Goal: Transaction & Acquisition: Obtain resource

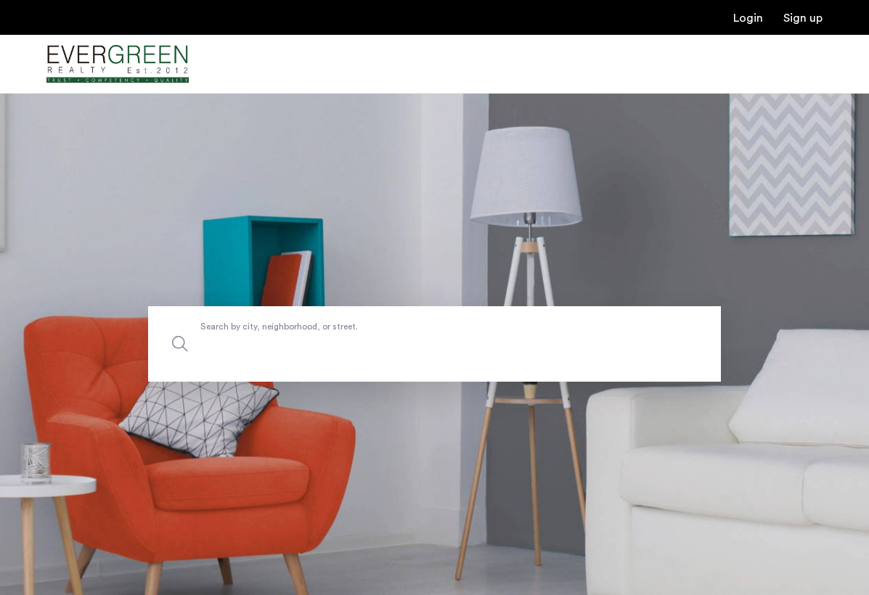
click at [370, 334] on label "Search by city, neighborhood, or street." at bounding box center [434, 344] width 573 height 76
click at [370, 334] on input "Search by city, neighborhood, or street." at bounding box center [434, 344] width 573 height 76
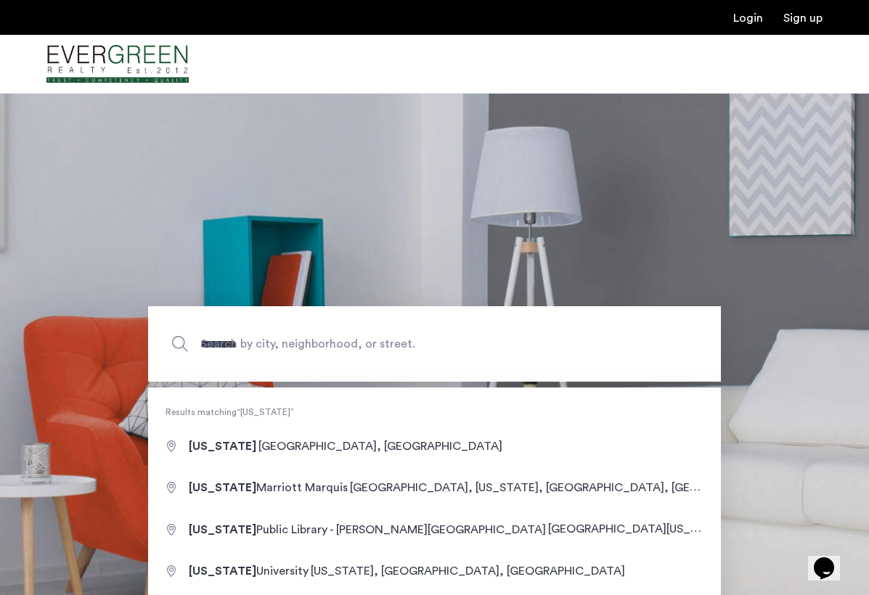
type input "**********"
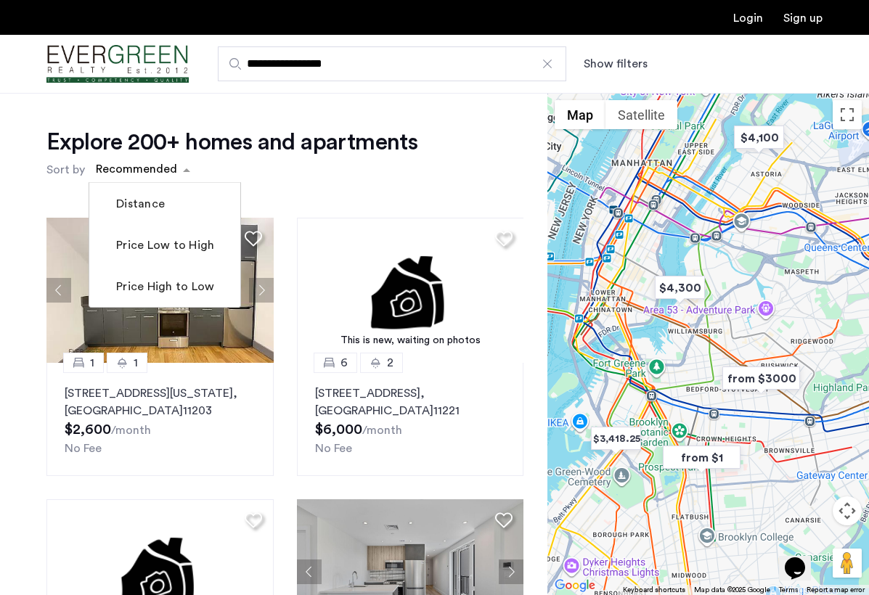
click at [164, 173] on div "sort-apartment" at bounding box center [137, 172] width 86 height 20
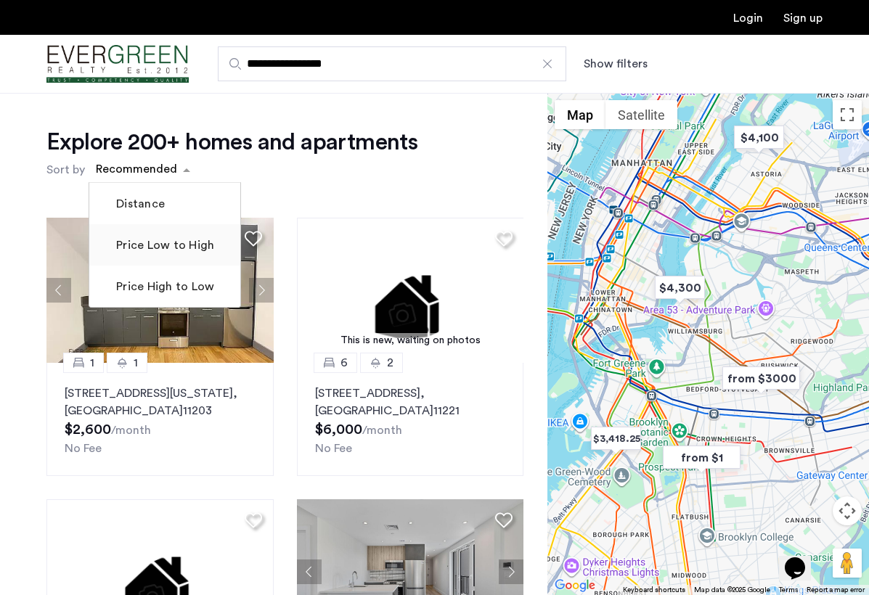
click at [157, 245] on label "Price Low to High" at bounding box center [163, 245] width 101 height 17
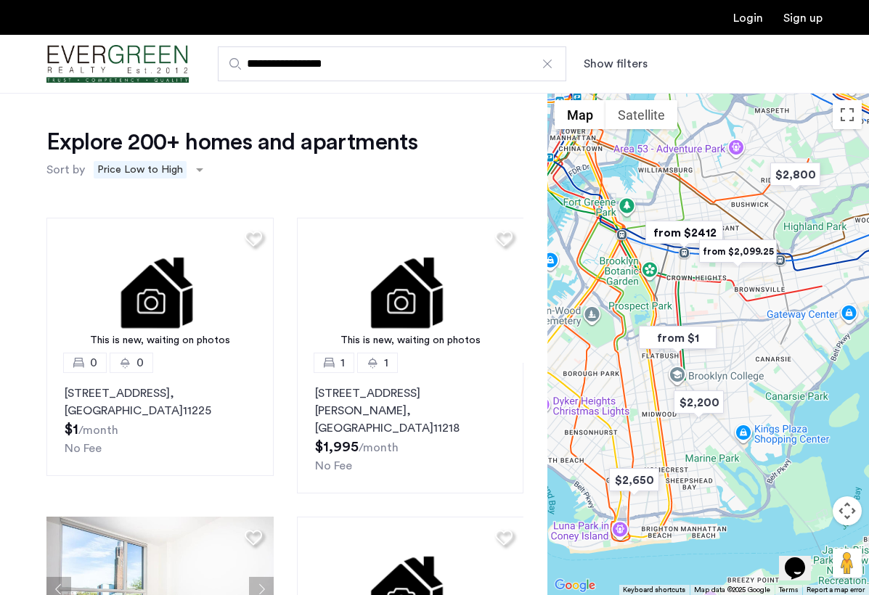
click at [605, 73] on div "**********" at bounding box center [506, 63] width 634 height 35
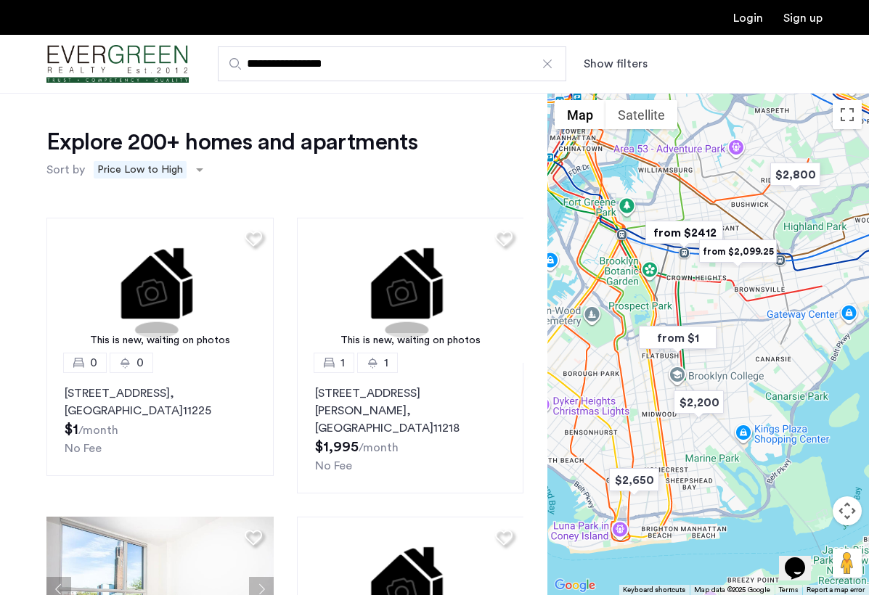
click at [605, 52] on div "**********" at bounding box center [506, 63] width 634 height 35
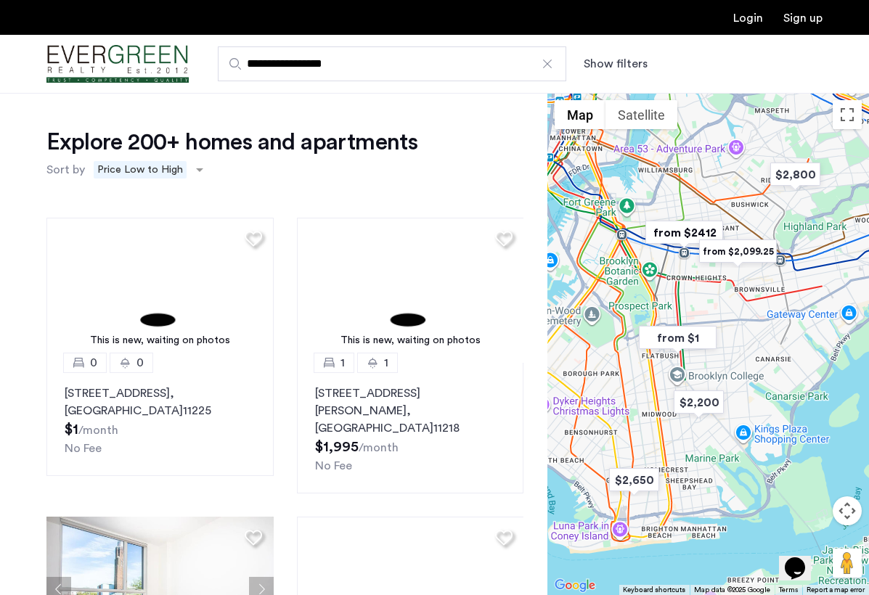
click at [605, 57] on button "Show filters" at bounding box center [616, 63] width 64 height 17
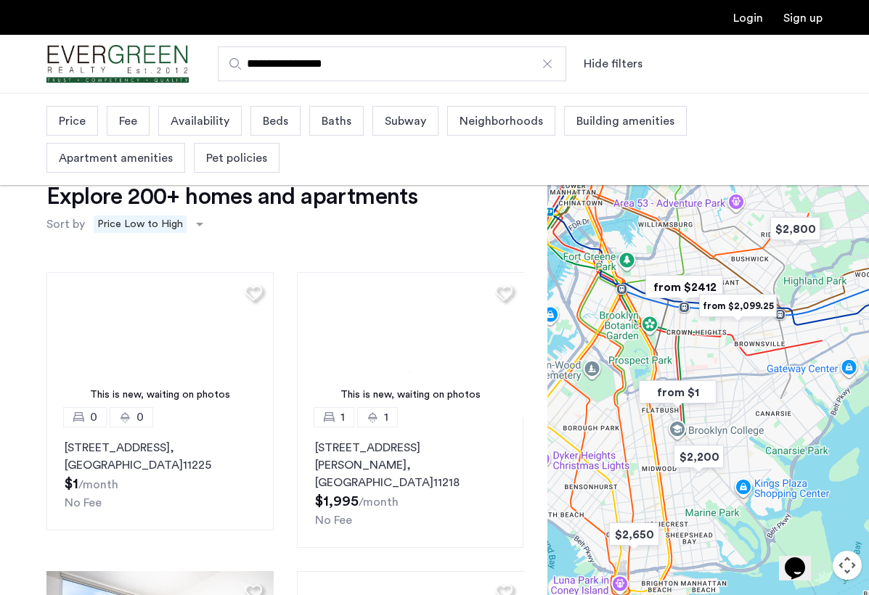
click at [273, 126] on span "Beds" at bounding box center [275, 121] width 25 height 17
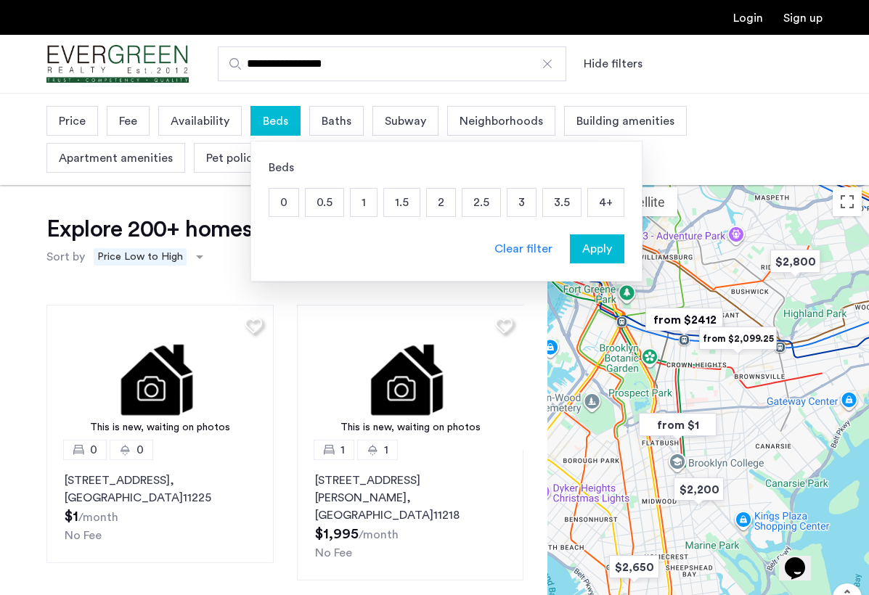
click at [428, 203] on p "2" at bounding box center [441, 203] width 28 height 28
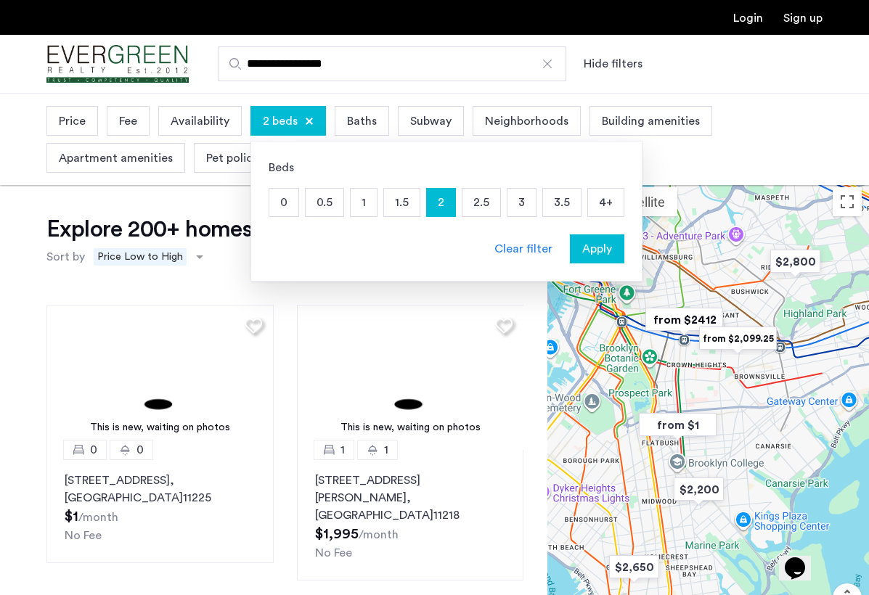
click at [584, 253] on span "Apply" at bounding box center [597, 248] width 30 height 17
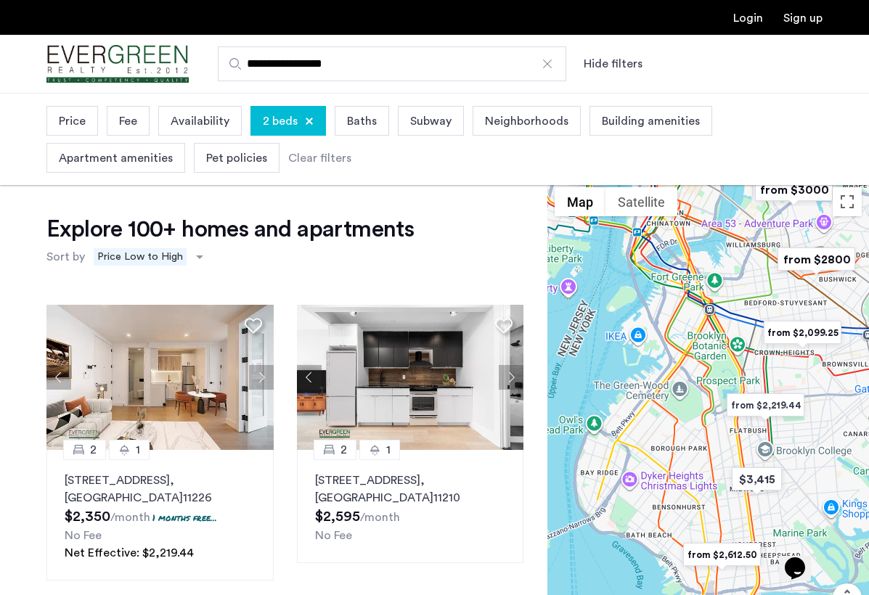
drag, startPoint x: 608, startPoint y: 391, endPoint x: 710, endPoint y: 347, distance: 111.5
click at [710, 347] on div at bounding box center [708, 431] width 322 height 502
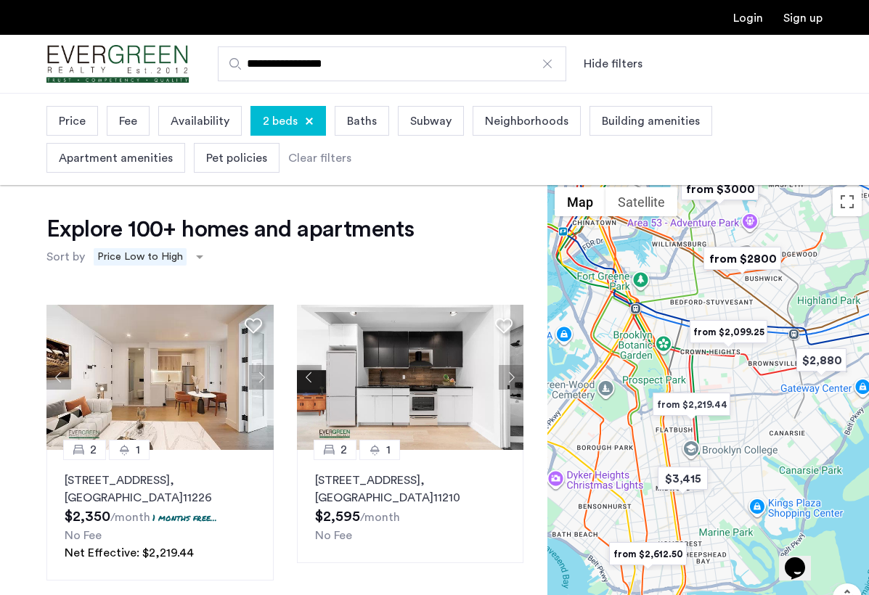
drag, startPoint x: 719, startPoint y: 364, endPoint x: 645, endPoint y: 364, distance: 74.8
click at [645, 364] on div at bounding box center [708, 431] width 322 height 502
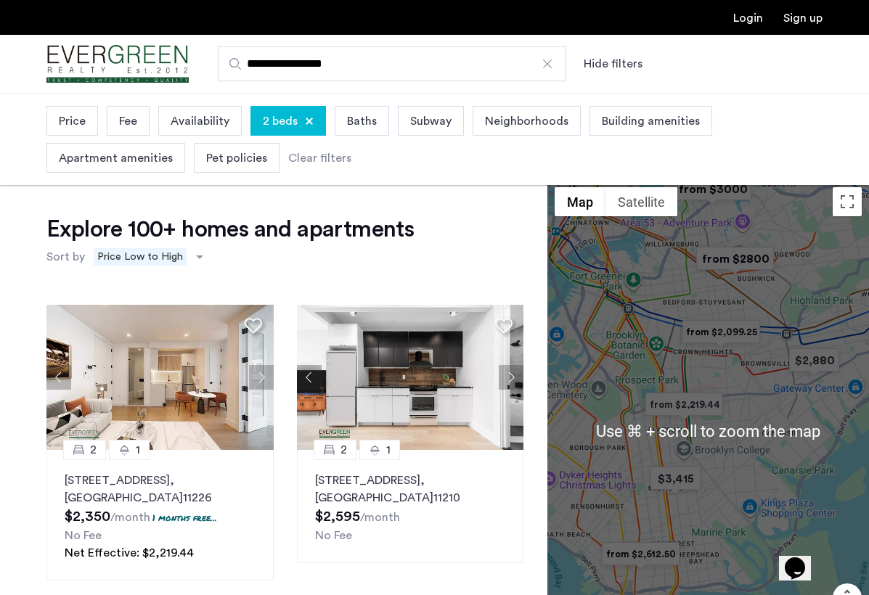
click at [755, 404] on div at bounding box center [708, 431] width 322 height 502
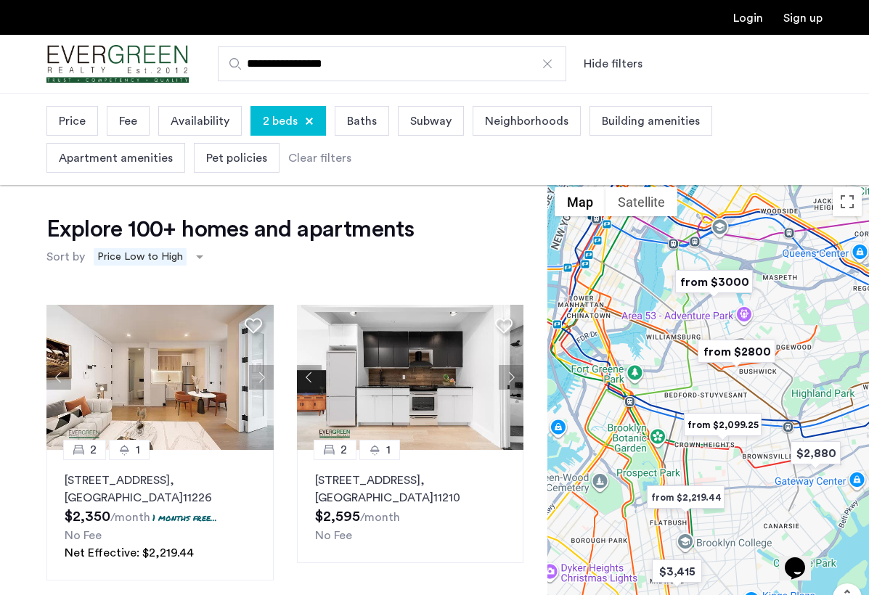
drag, startPoint x: 735, startPoint y: 295, endPoint x: 736, endPoint y: 388, distance: 93.7
click at [736, 389] on div at bounding box center [708, 431] width 322 height 502
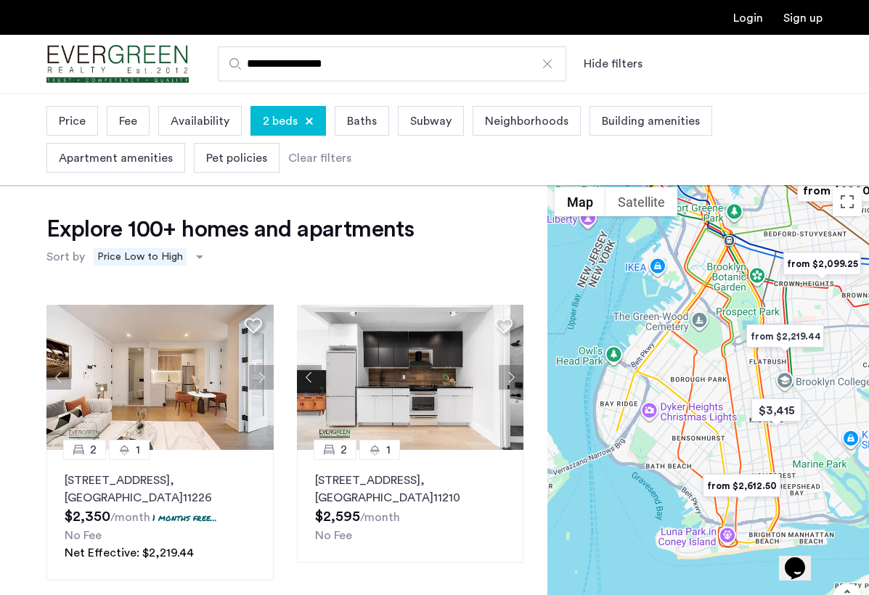
drag, startPoint x: 690, startPoint y: 439, endPoint x: 789, endPoint y: 275, distance: 191.5
click at [790, 275] on img "from $2,099.25" at bounding box center [822, 264] width 89 height 33
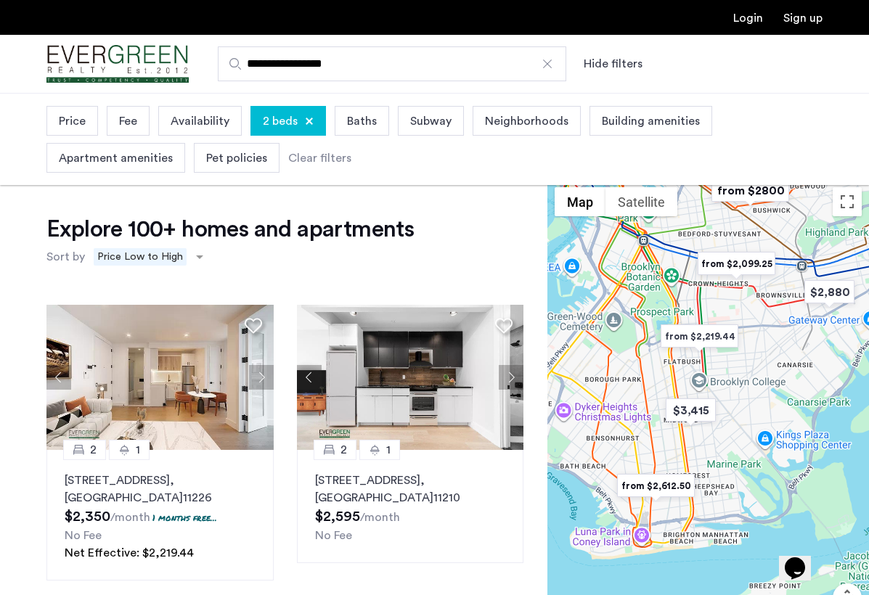
drag, startPoint x: 764, startPoint y: 265, endPoint x: 675, endPoint y: 264, distance: 88.6
click at [675, 264] on div at bounding box center [708, 431] width 322 height 502
click at [727, 258] on img "from $2,099.25" at bounding box center [736, 264] width 89 height 33
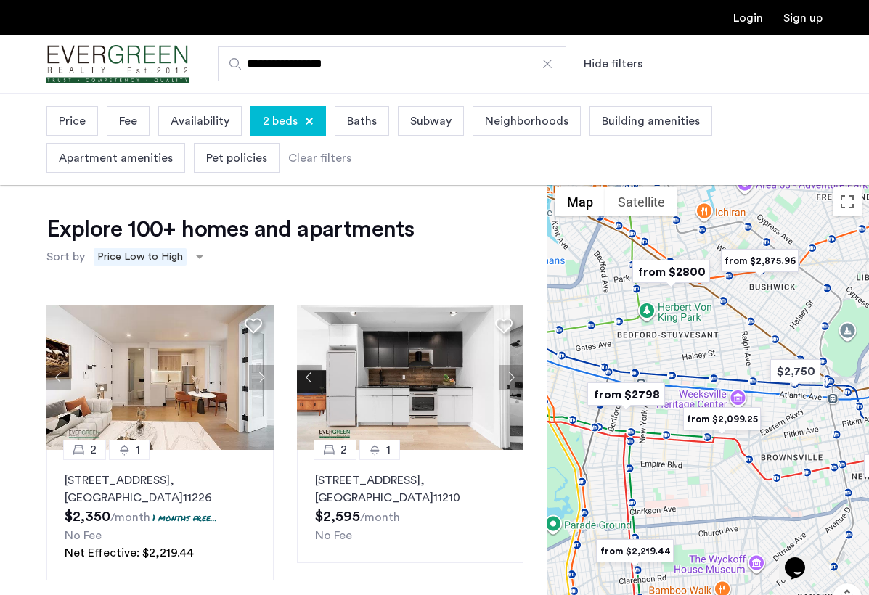
click at [710, 414] on img "from $2,099.25" at bounding box center [721, 419] width 89 height 33
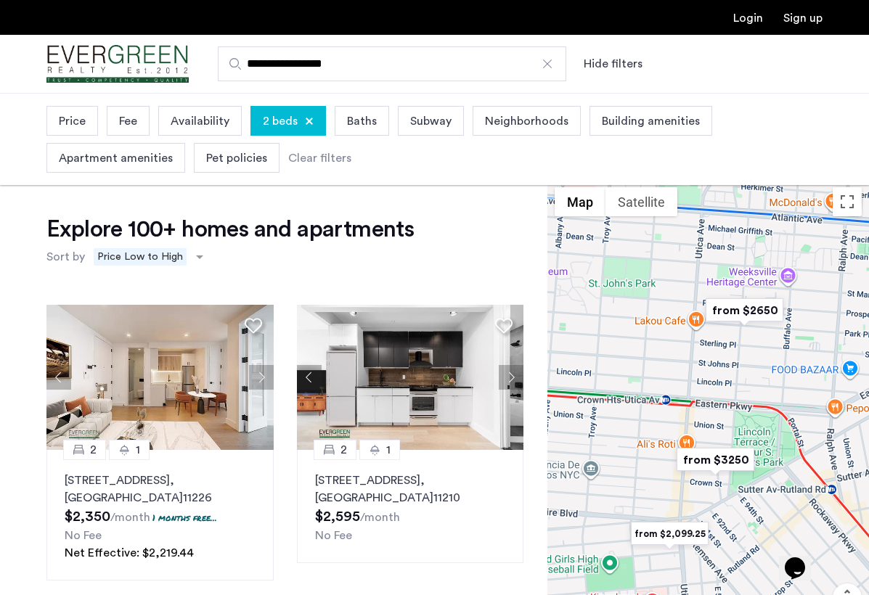
click at [746, 313] on img "from $2650" at bounding box center [744, 310] width 89 height 33
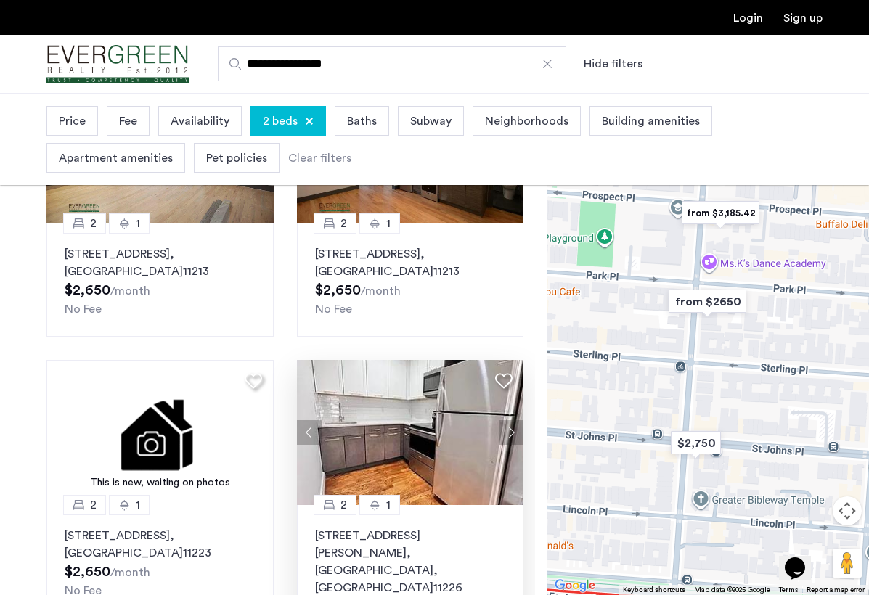
scroll to position [213, 0]
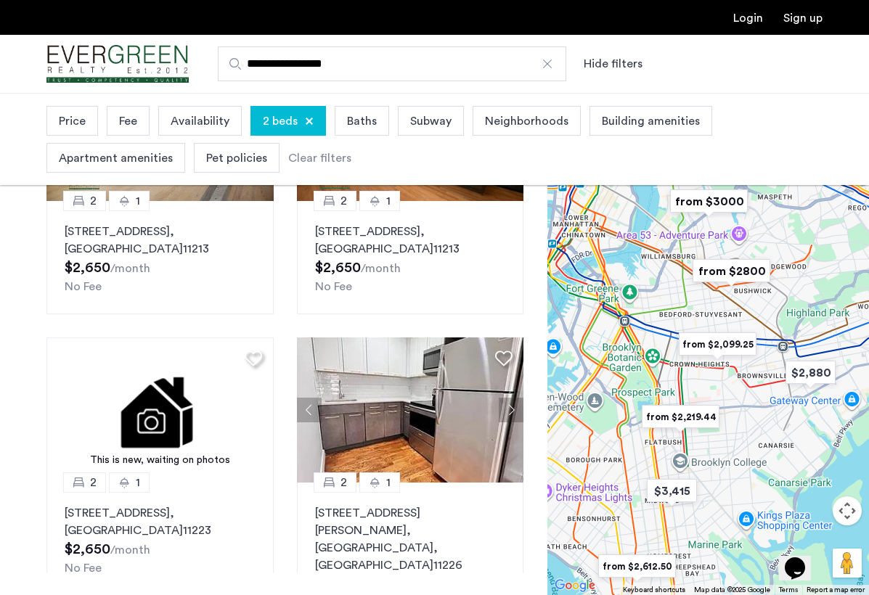
drag, startPoint x: 671, startPoint y: 256, endPoint x: 747, endPoint y: 488, distance: 243.8
click at [746, 484] on div "To navigate, press the arrow keys." at bounding box center [708, 344] width 322 height 502
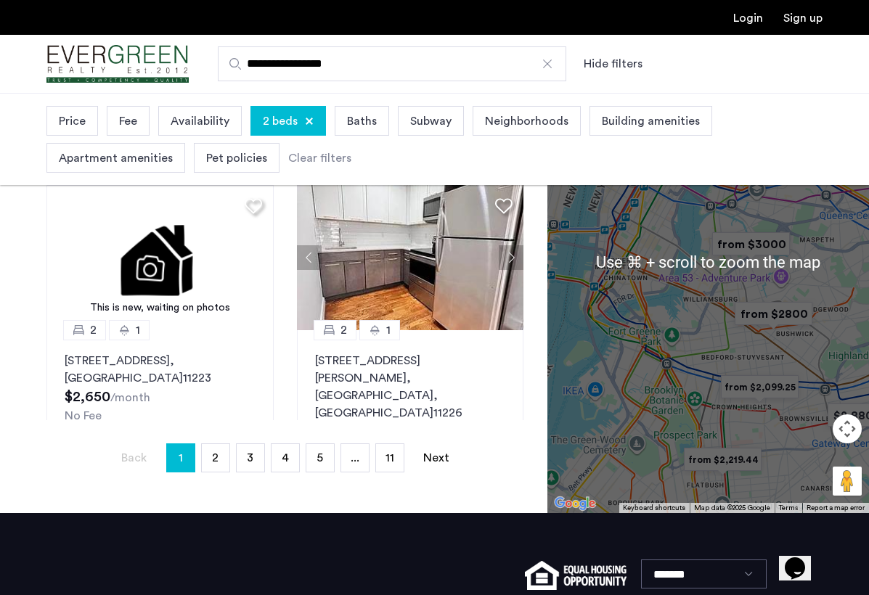
scroll to position [368, 0]
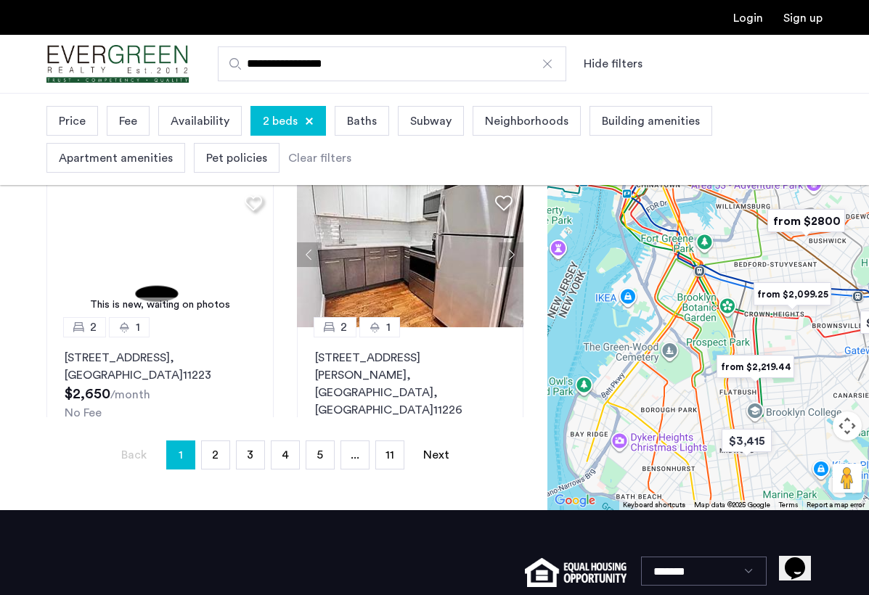
drag, startPoint x: 619, startPoint y: 475, endPoint x: 663, endPoint y: 363, distance: 120.0
click at [664, 363] on div at bounding box center [708, 259] width 322 height 502
